Goal: Check status

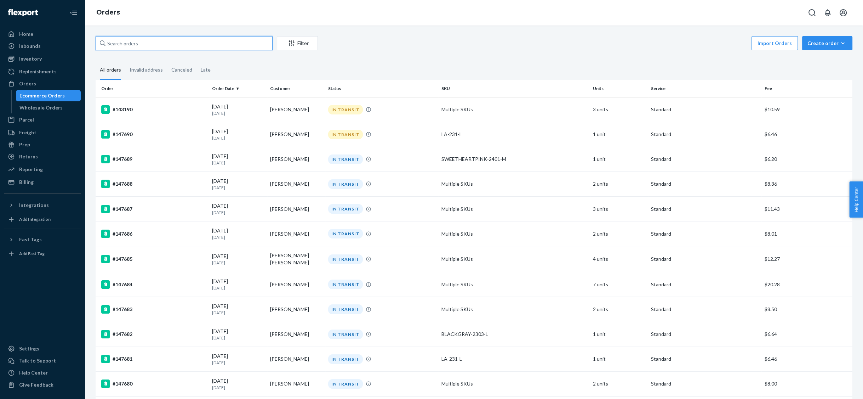
click at [203, 41] on input "text" at bounding box center [184, 43] width 177 height 14
paste input "144000"
type input "144000"
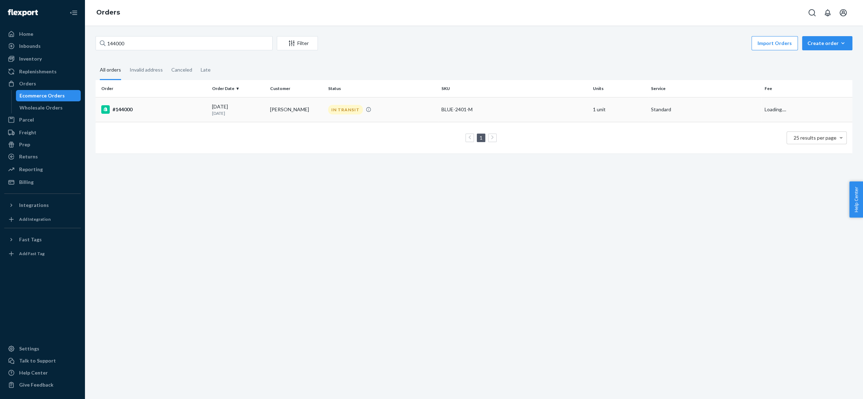
click at [123, 110] on div "#144000" at bounding box center [153, 109] width 105 height 8
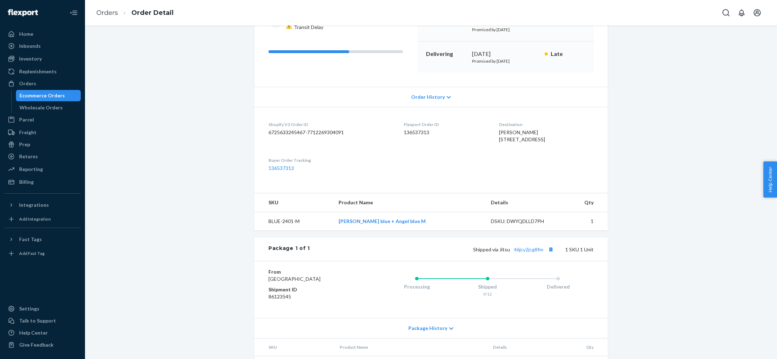
scroll to position [136, 0]
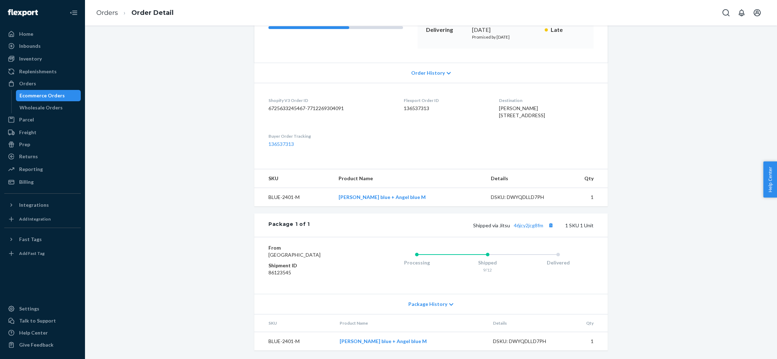
click at [411, 105] on dd "136537313" at bounding box center [446, 108] width 84 height 7
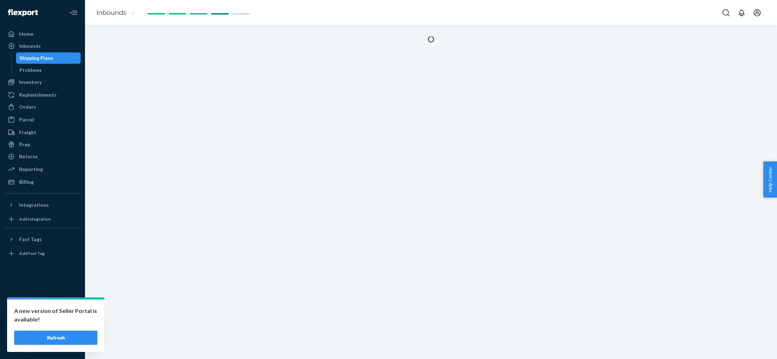
click at [77, 341] on button "Refresh" at bounding box center [55, 338] width 83 height 14
